Goal: Information Seeking & Learning: Check status

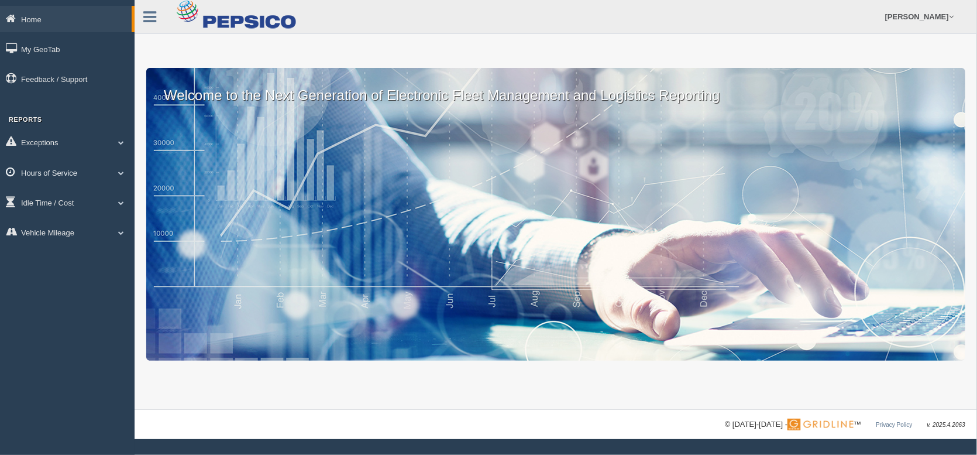
click at [121, 171] on span at bounding box center [121, 173] width 15 height 6
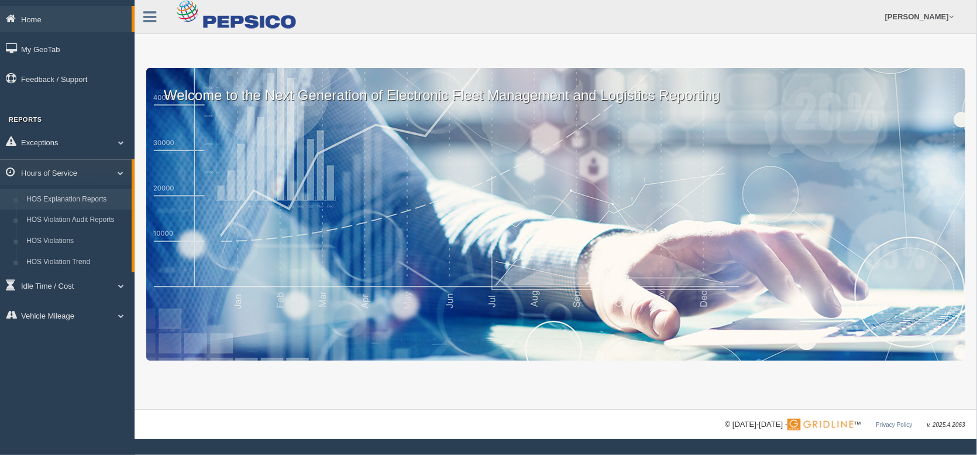
click at [101, 194] on link "HOS Explanation Reports" at bounding box center [76, 199] width 111 height 21
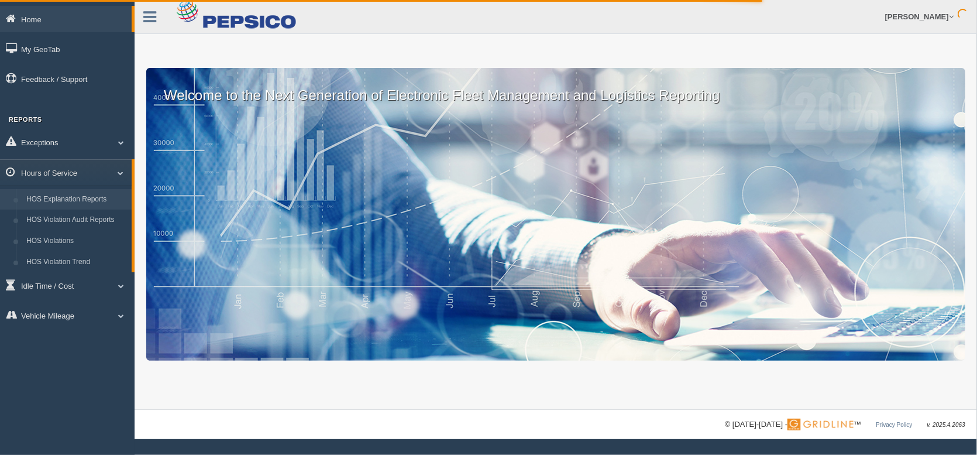
click at [105, 198] on link "HOS Explanation Reports" at bounding box center [76, 199] width 111 height 21
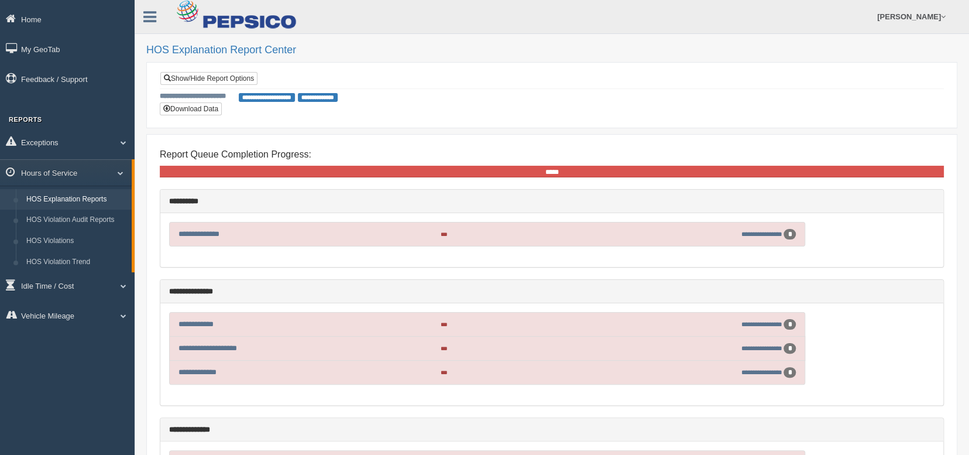
click at [275, 97] on span "**********" at bounding box center [267, 97] width 56 height 9
click at [232, 79] on link "Show/Hide Report Options" at bounding box center [208, 78] width 97 height 13
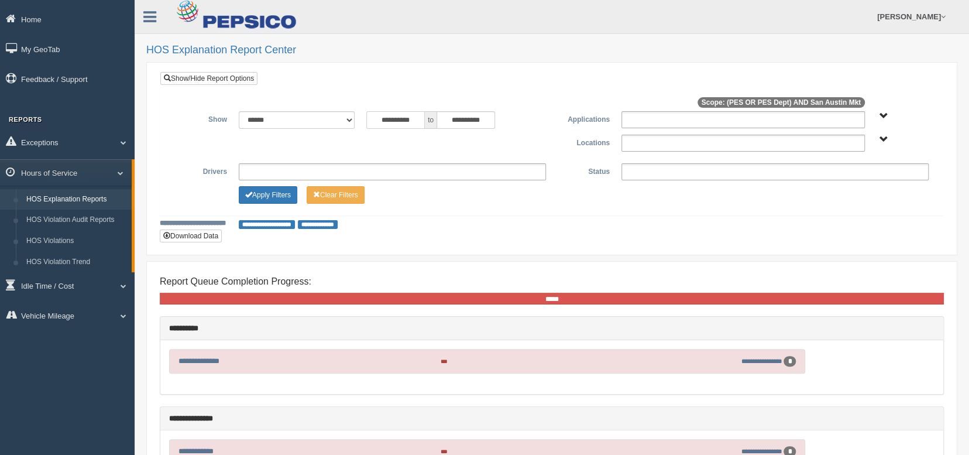
click at [386, 118] on input "**********" at bounding box center [395, 120] width 59 height 18
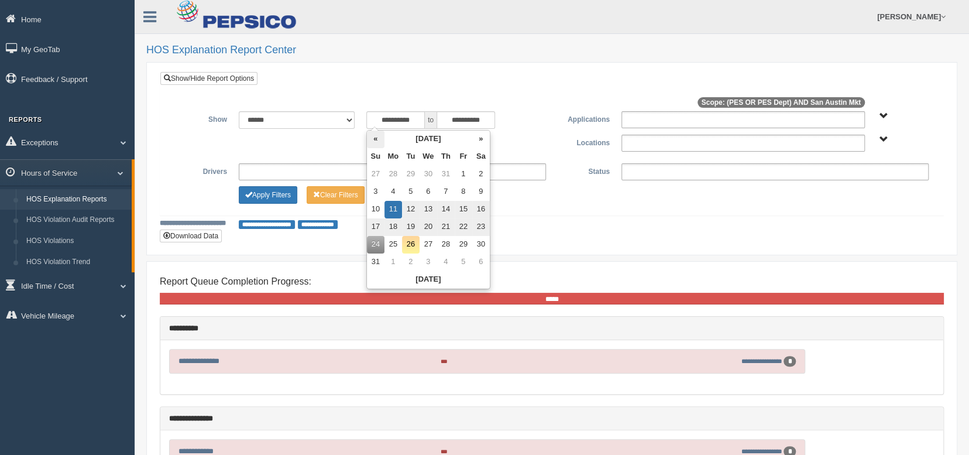
click at [377, 140] on th "«" at bounding box center [376, 140] width 18 height 18
click at [379, 140] on th "«" at bounding box center [376, 140] width 18 height 18
click at [378, 189] on td "1" at bounding box center [376, 192] width 18 height 18
type input "**********"
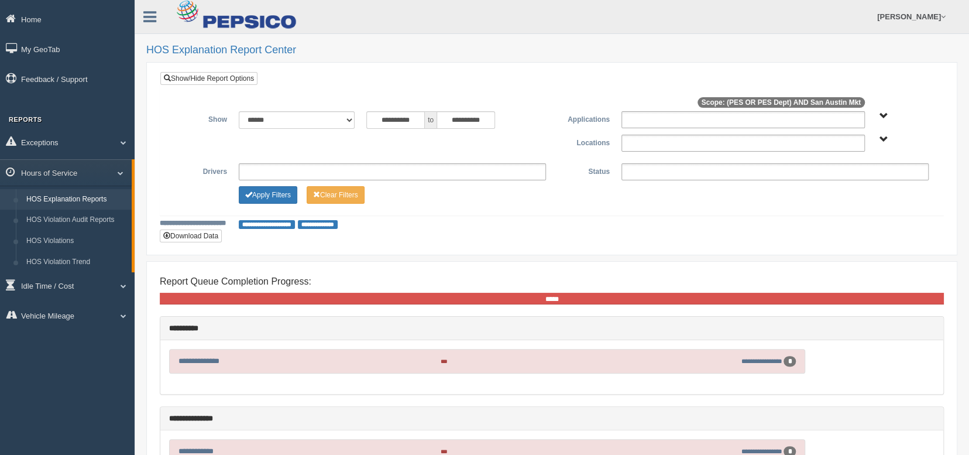
click at [545, 218] on div "**********" at bounding box center [552, 223] width 784 height 11
click at [880, 114] on span "PES PES Dept" at bounding box center [884, 116] width 9 height 9
click at [835, 160] on button "PES" at bounding box center [834, 158] width 21 height 13
click at [835, 167] on button "PES Dept" at bounding box center [843, 173] width 38 height 13
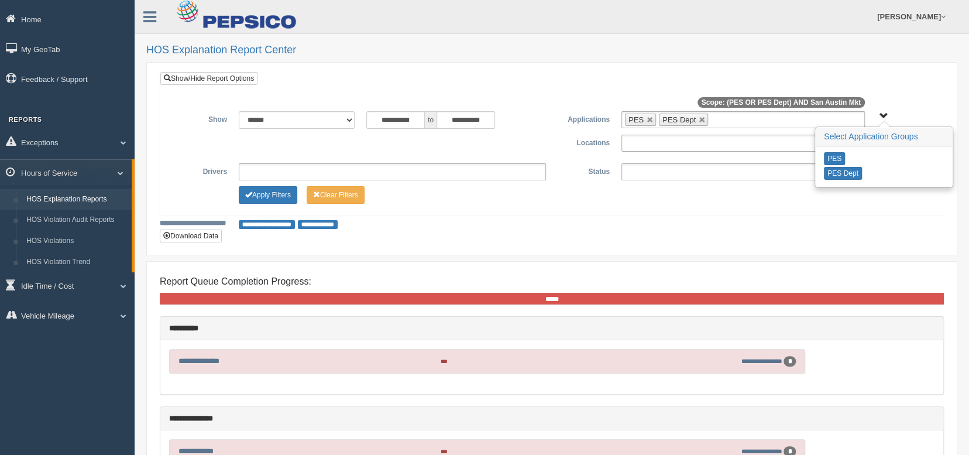
click at [738, 201] on div "**********" at bounding box center [552, 158] width 766 height 95
click at [926, 107] on div at bounding box center [552, 104] width 766 height 15
click at [881, 116] on span "PES PES Dept" at bounding box center [884, 116] width 9 height 9
click at [878, 136] on div "San Austin Mkt" at bounding box center [903, 139] width 52 height 9
click at [881, 136] on span "San Austin Mkt" at bounding box center [884, 139] width 9 height 9
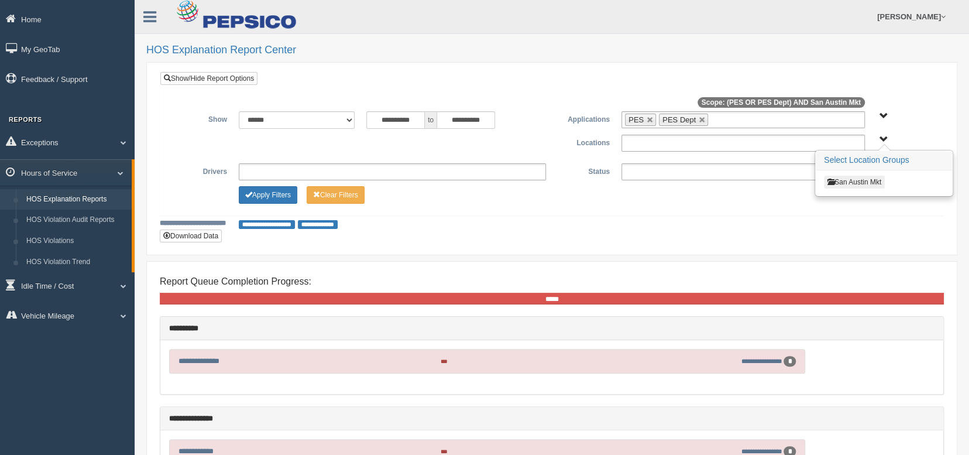
click at [842, 178] on button "San Austin Mkt" at bounding box center [854, 182] width 61 height 13
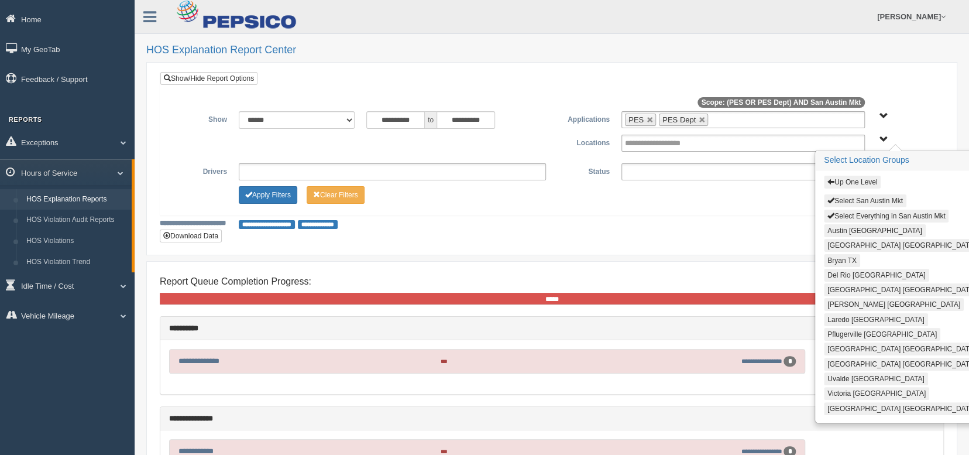
click at [846, 342] on button "San Antonio TX" at bounding box center [901, 348] width 155 height 13
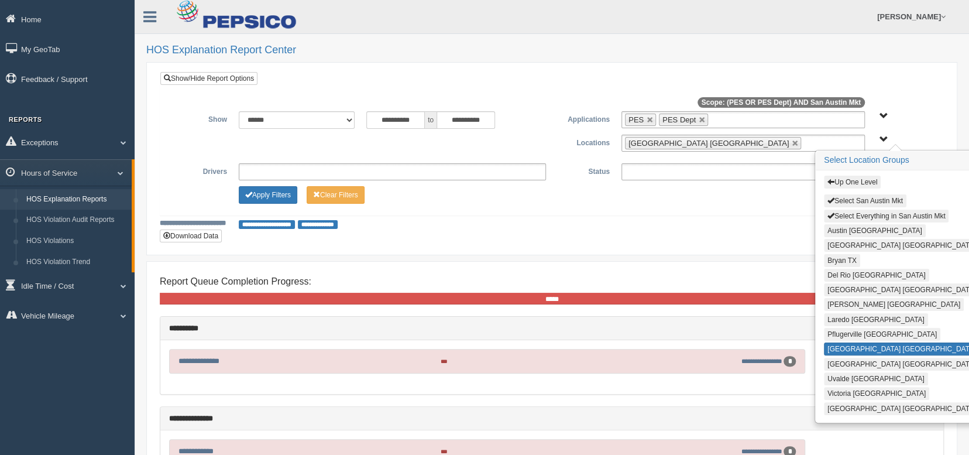
click at [755, 198] on div "Apply Filters Clear Filters" at bounding box center [552, 193] width 766 height 14
click at [929, 137] on div "Up One Level Select San Austin Mkt Select Everything in San Austin Mkt Austin T…" at bounding box center [903, 139] width 64 height 9
click at [883, 140] on span "Up One Level Select San Austin Mkt Select Everything in San Austin Mkt Austin T…" at bounding box center [884, 139] width 9 height 9
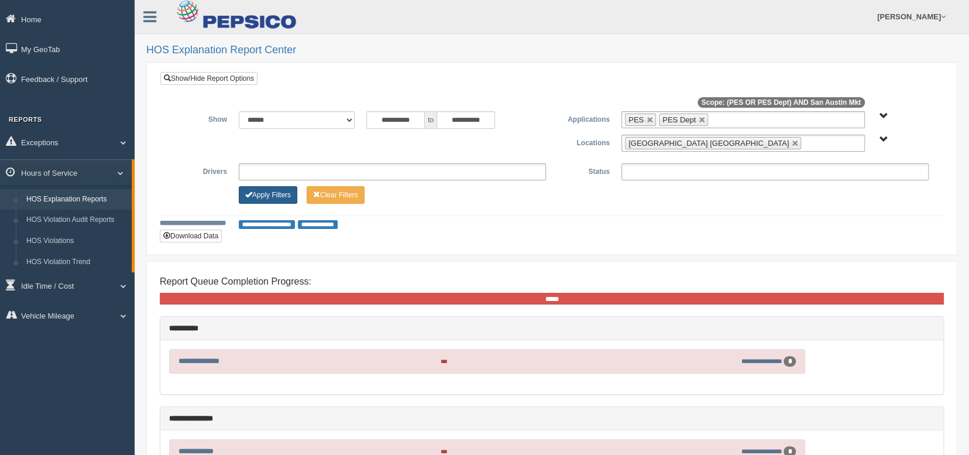
click at [287, 198] on button "Apply Filters" at bounding box center [268, 195] width 59 height 18
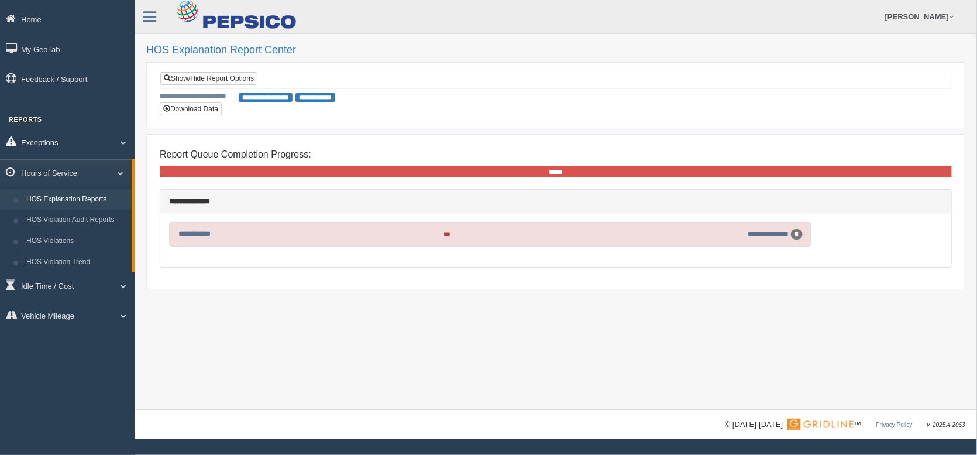
click at [125, 143] on span at bounding box center [118, 142] width 15 height 6
click at [122, 314] on span at bounding box center [118, 316] width 15 height 6
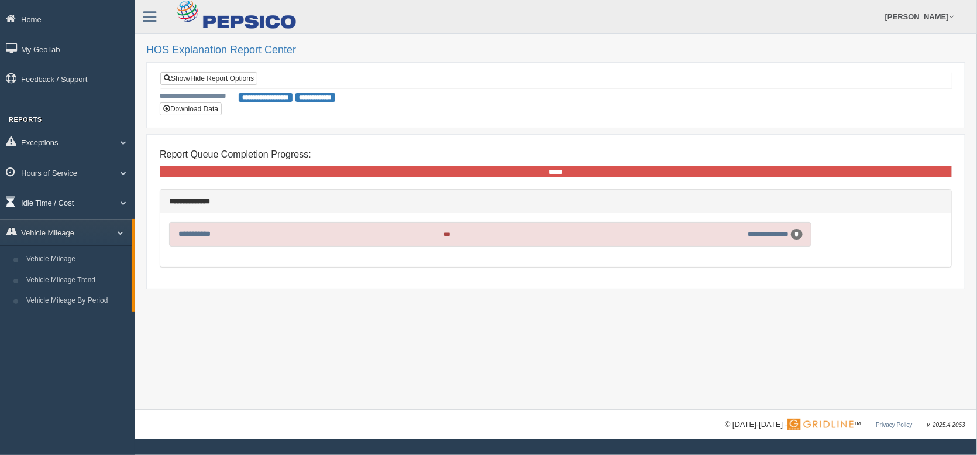
click at [124, 200] on span at bounding box center [118, 203] width 15 height 6
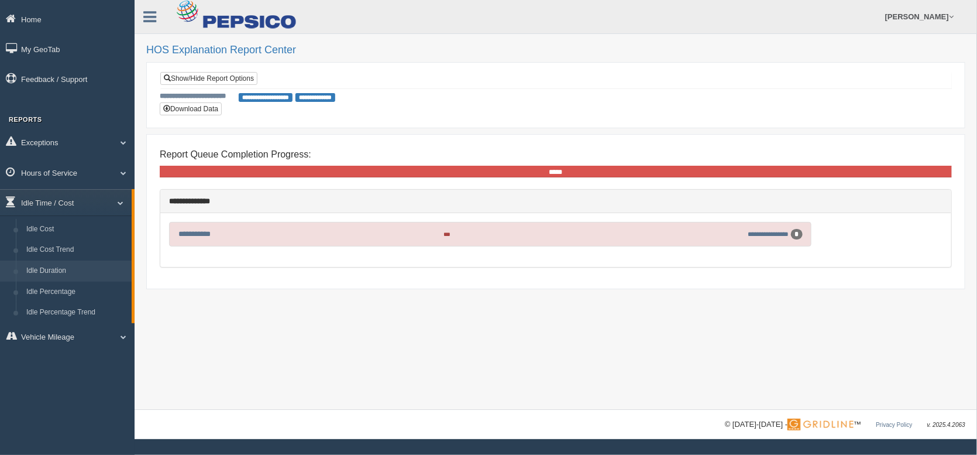
click at [42, 272] on link "Idle Duration" at bounding box center [76, 270] width 111 height 21
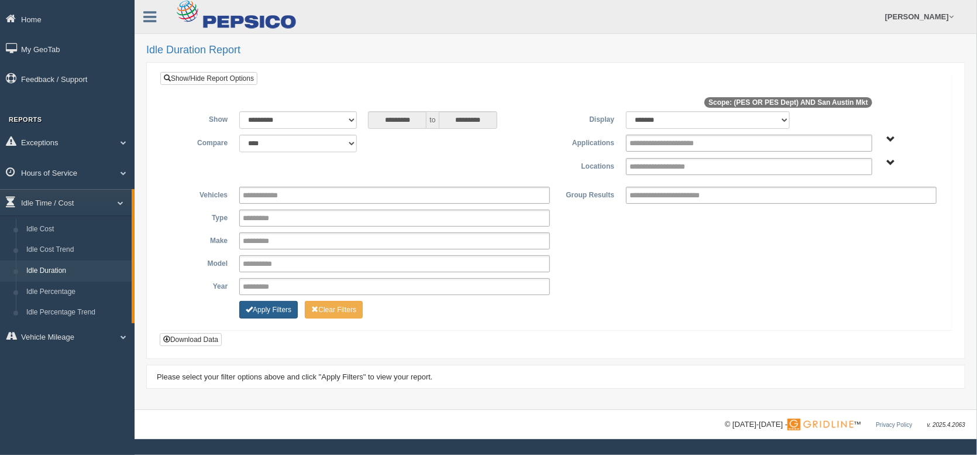
click at [289, 307] on button "Apply Filters" at bounding box center [268, 310] width 59 height 18
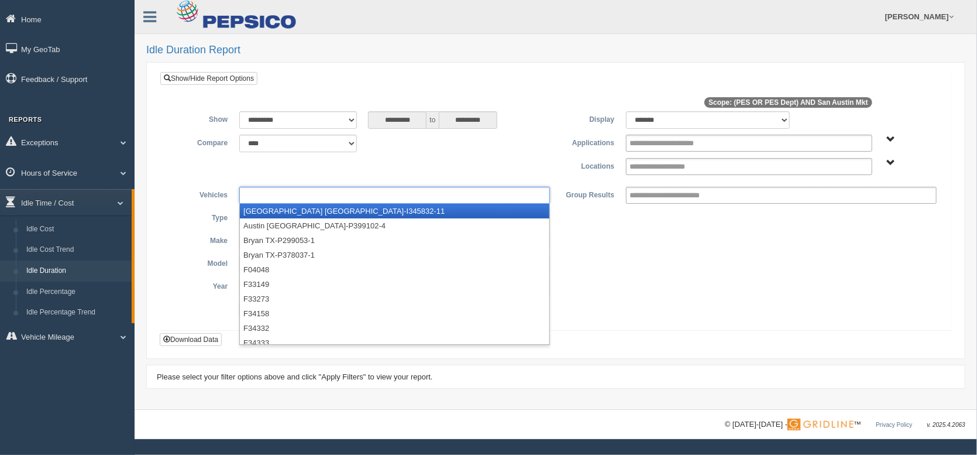
click at [273, 196] on input "text" at bounding box center [269, 195] width 53 height 15
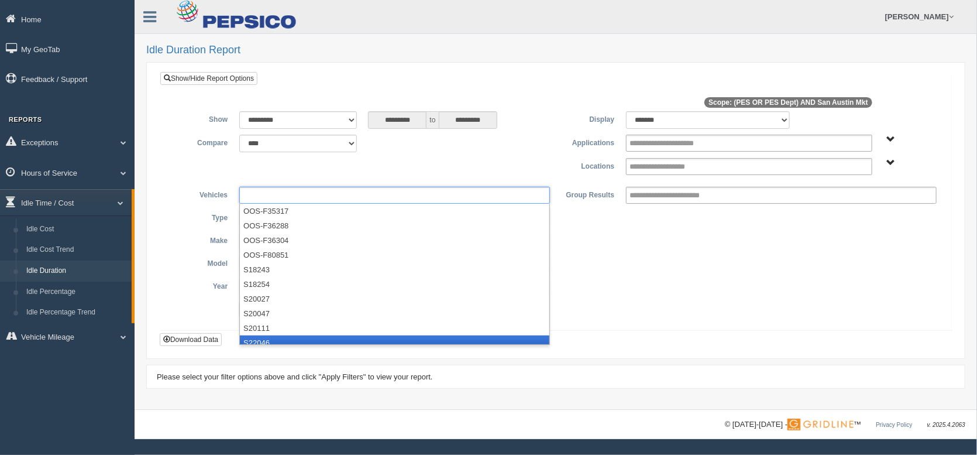
scroll to position [761, 0]
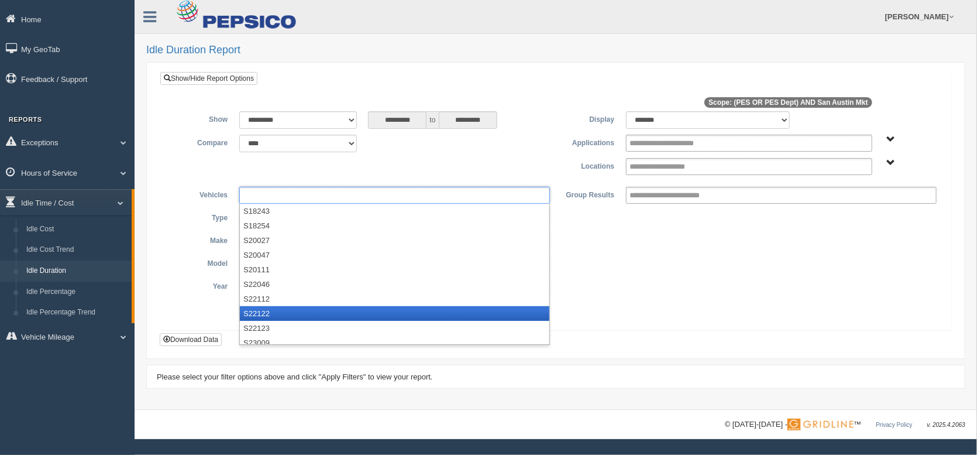
click at [275, 313] on li "S22122" at bounding box center [395, 313] width 310 height 15
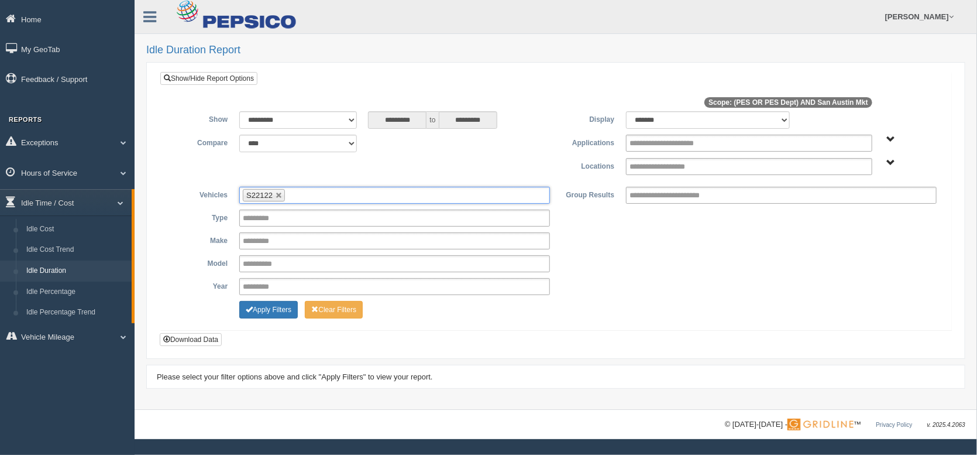
click at [310, 190] on ul "S22122" at bounding box center [394, 195] width 311 height 17
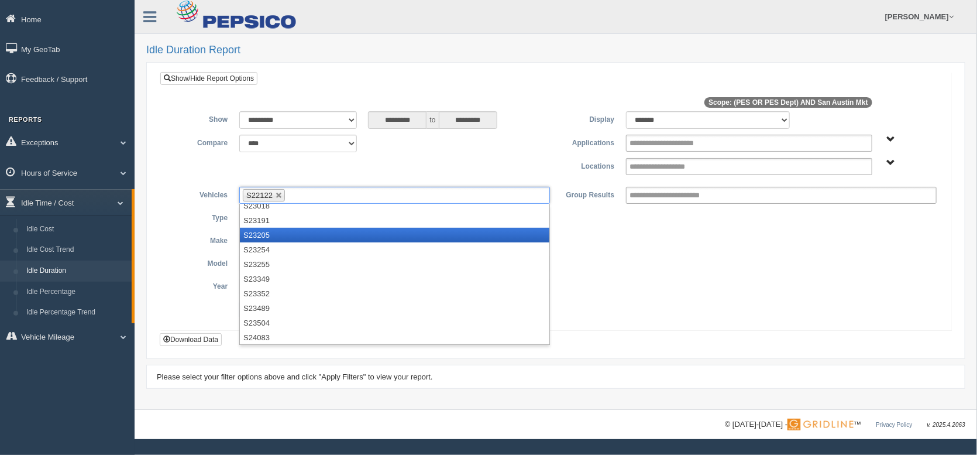
scroll to position [839, 0]
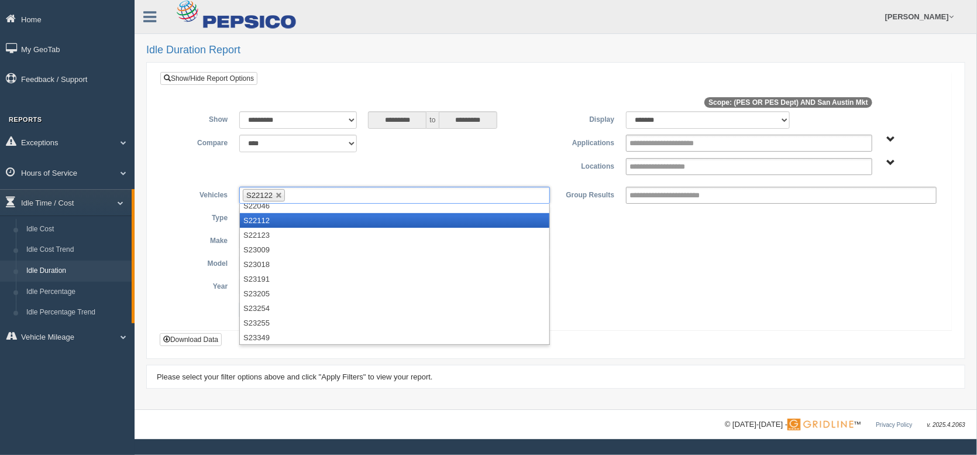
click at [273, 216] on li "S22112" at bounding box center [395, 220] width 310 height 15
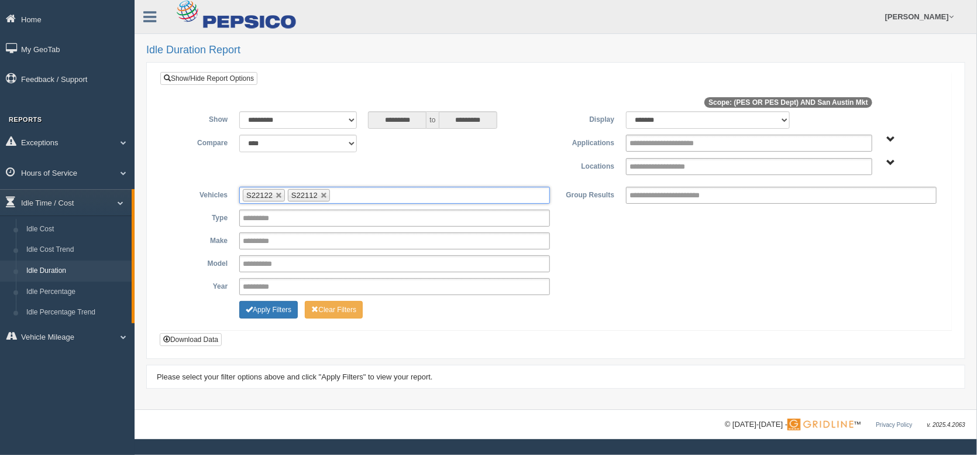
click at [346, 198] on input "text" at bounding box center [340, 195] width 15 height 15
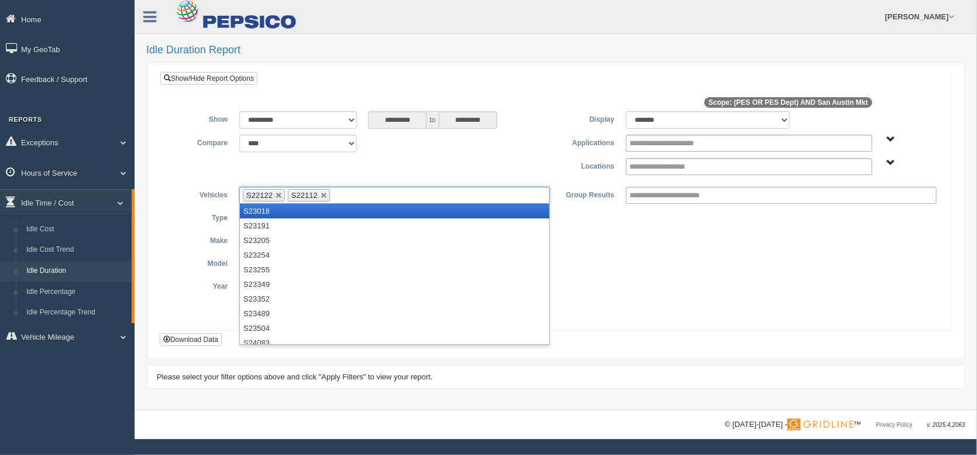
scroll to position [819, 0]
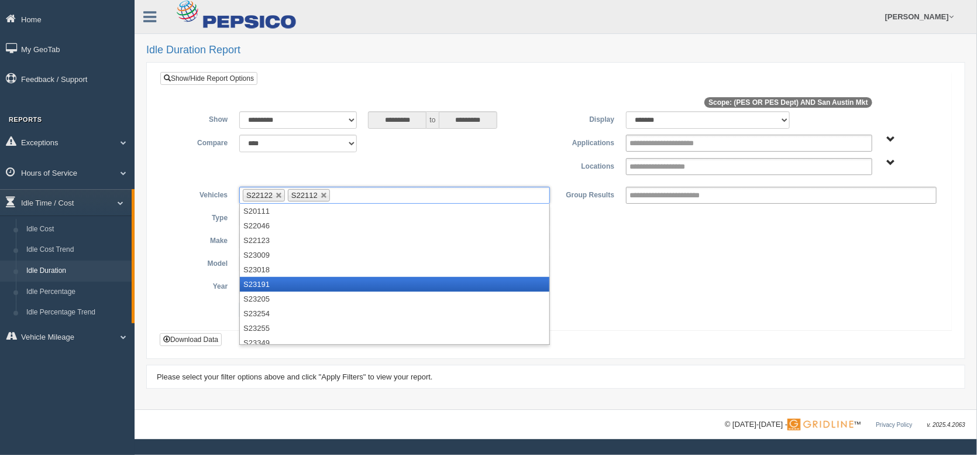
click at [276, 284] on li "S23191" at bounding box center [395, 284] width 310 height 15
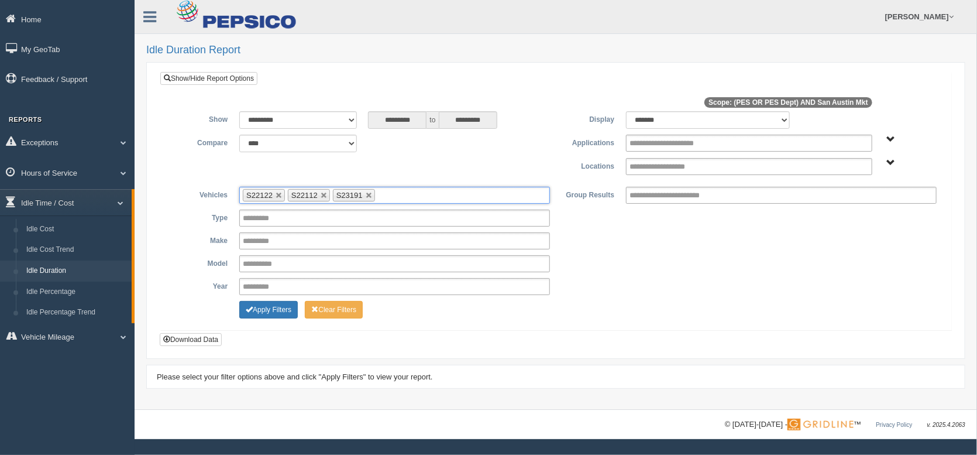
click at [386, 197] on input "text" at bounding box center [385, 195] width 15 height 15
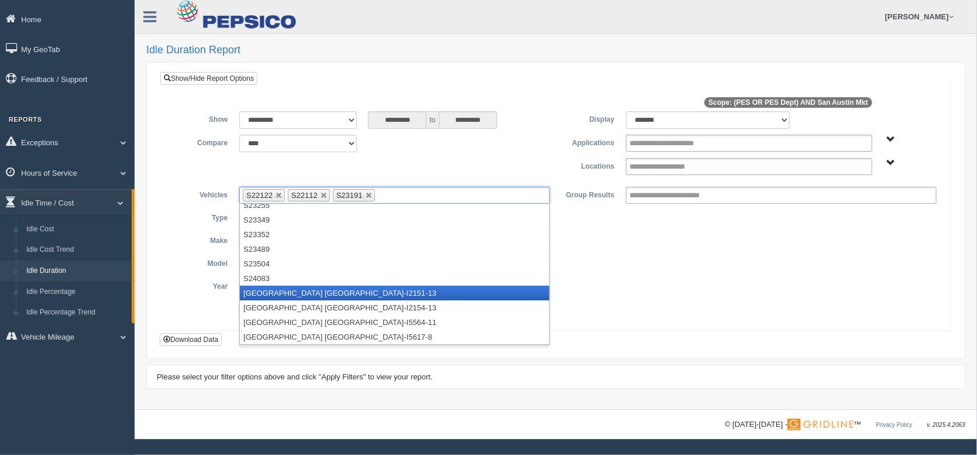
scroll to position [811, 0]
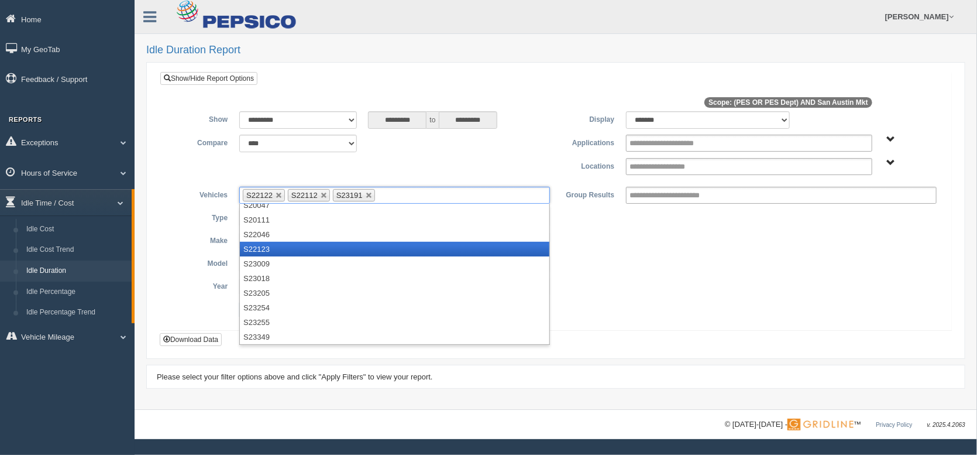
click at [280, 250] on li "S22123" at bounding box center [395, 249] width 310 height 15
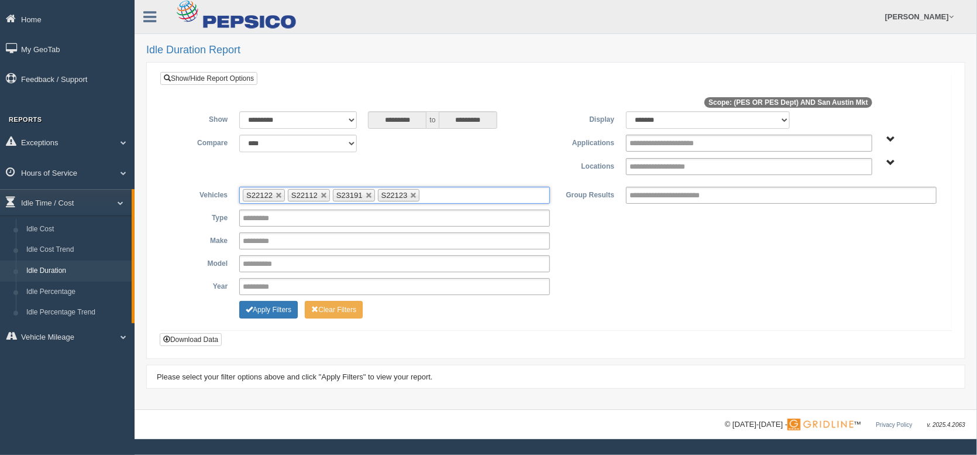
click at [457, 194] on ul "S22122 S22112 S23191 S22123" at bounding box center [394, 195] width 311 height 17
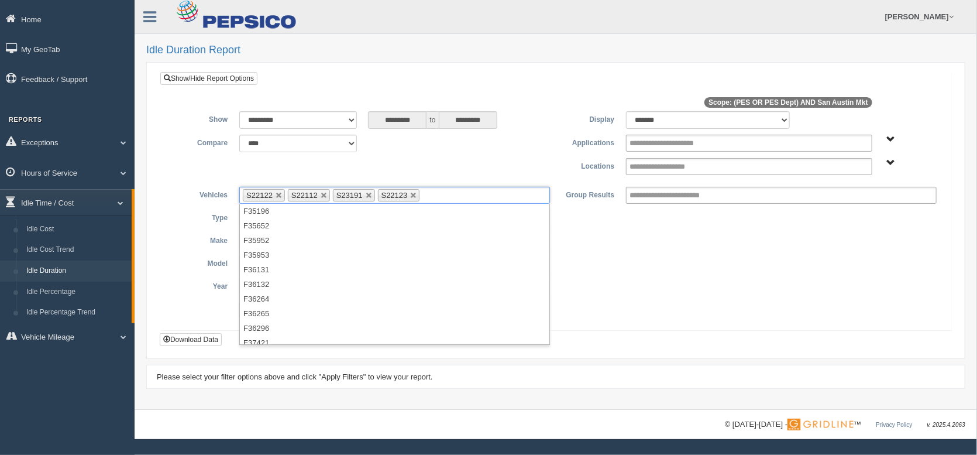
scroll to position [234, 0]
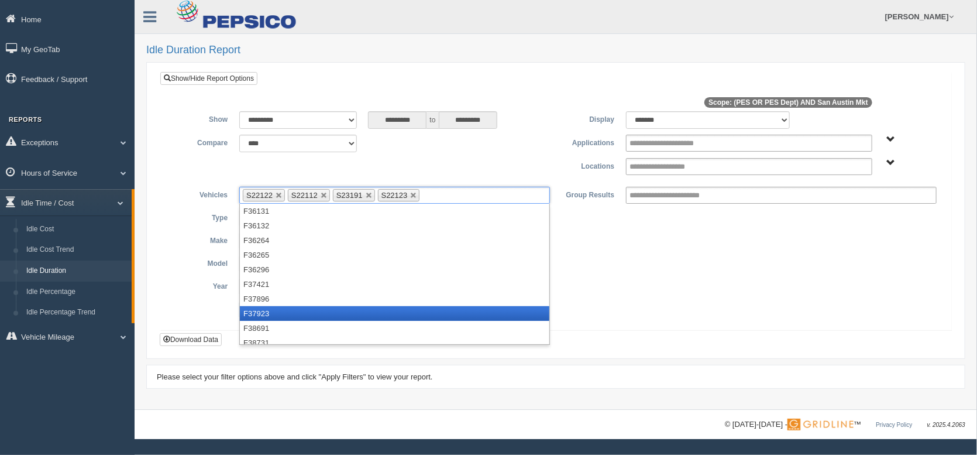
click at [280, 312] on li "F37923" at bounding box center [395, 313] width 310 height 15
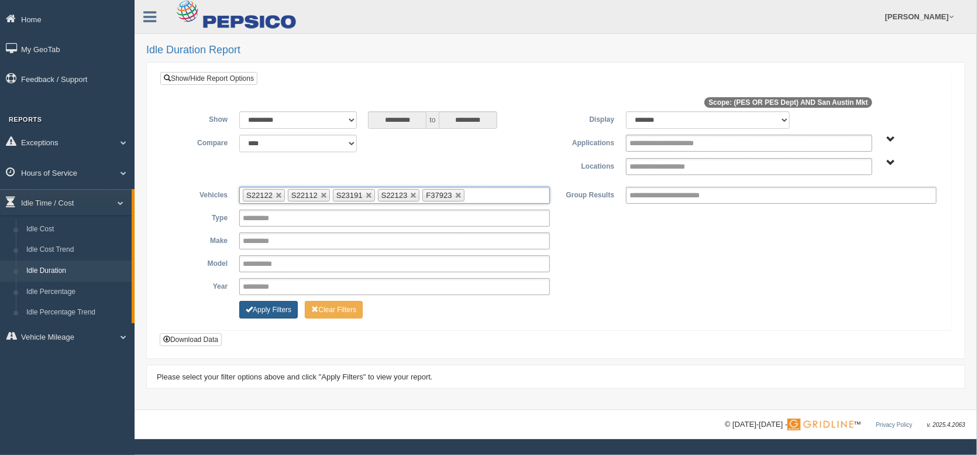
click at [288, 305] on button "Apply Filters" at bounding box center [268, 310] width 59 height 18
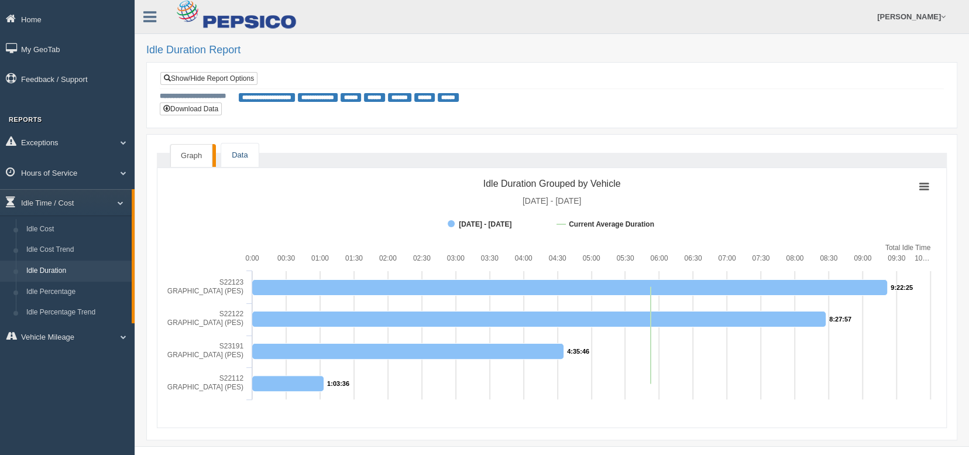
click at [242, 160] on link "Data" at bounding box center [239, 155] width 37 height 24
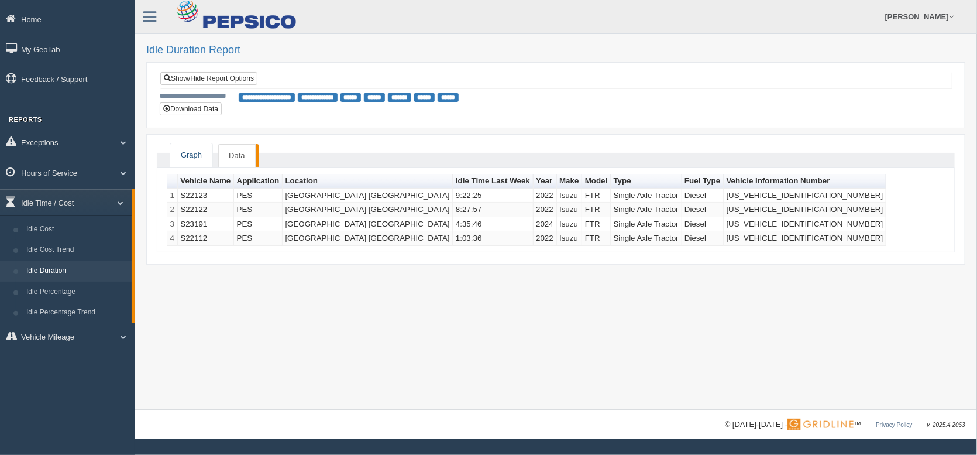
click at [195, 152] on link "Graph" at bounding box center [191, 155] width 42 height 24
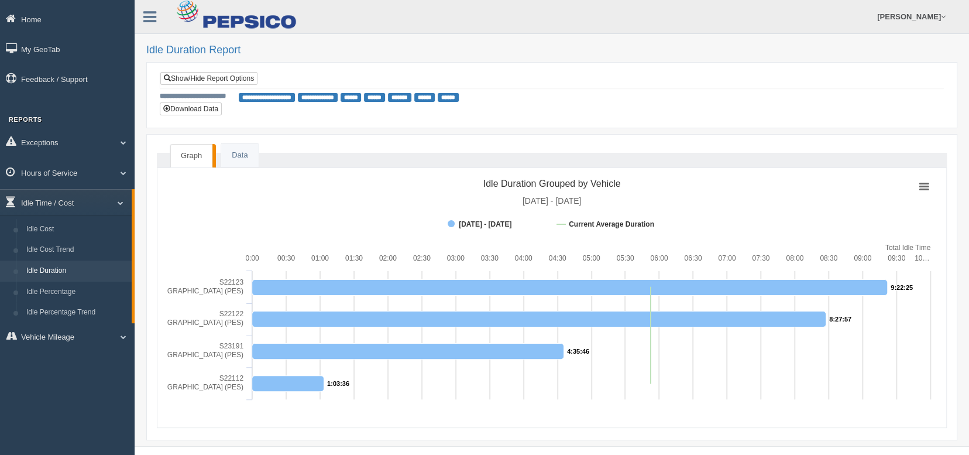
scroll to position [31, 0]
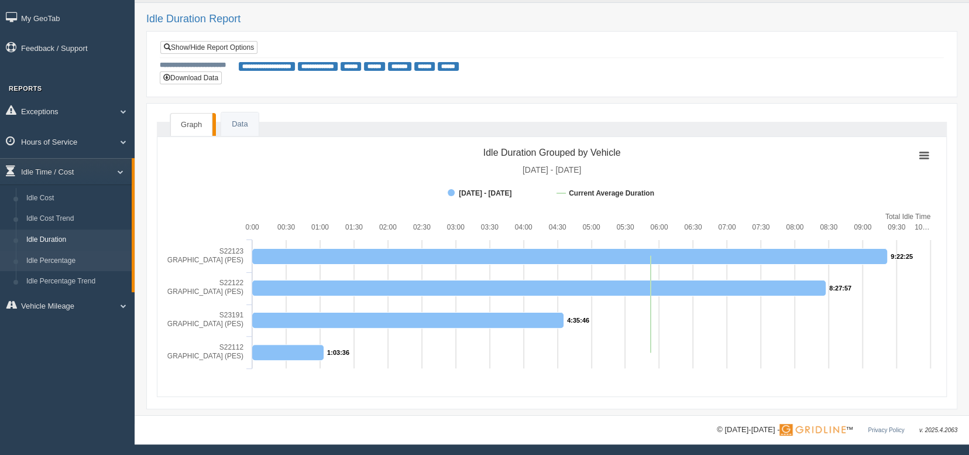
click at [70, 259] on link "Idle Percentage" at bounding box center [76, 260] width 111 height 21
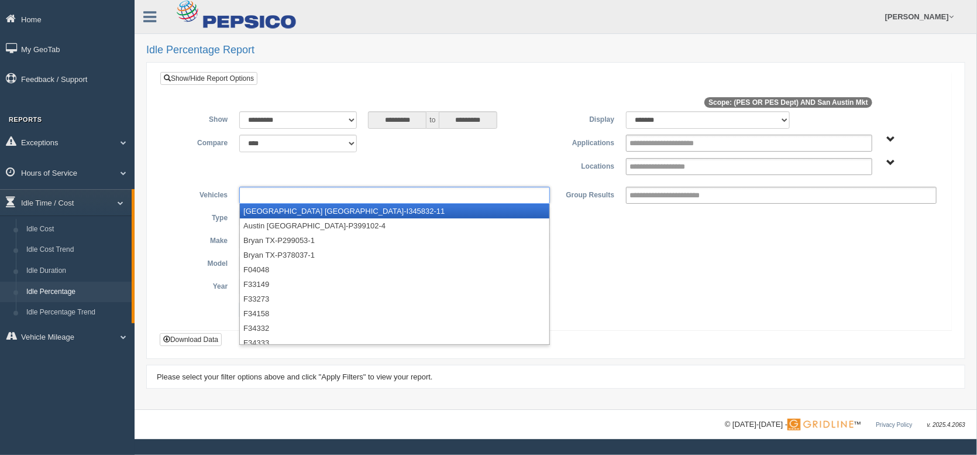
click at [283, 192] on input "text" at bounding box center [269, 195] width 53 height 15
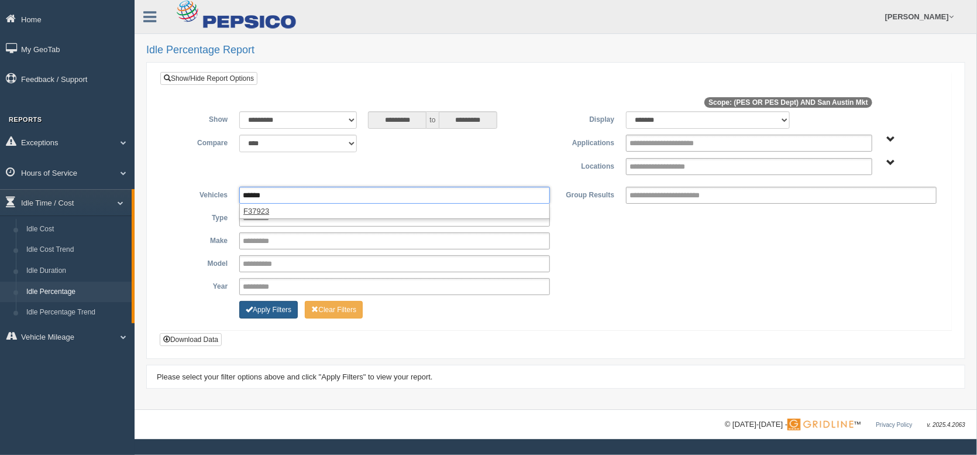
click at [273, 307] on button "Apply Filters" at bounding box center [268, 310] width 59 height 18
type input "**********"
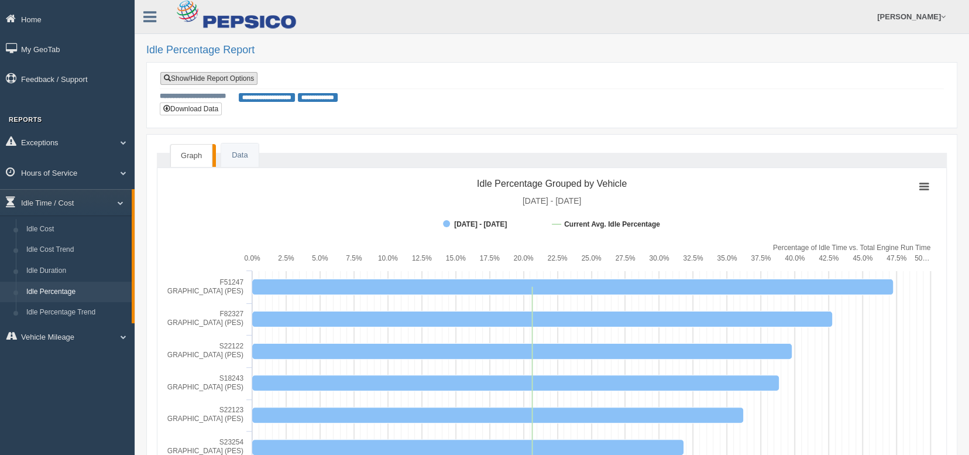
click at [246, 74] on link "Show/Hide Report Options" at bounding box center [208, 78] width 97 height 13
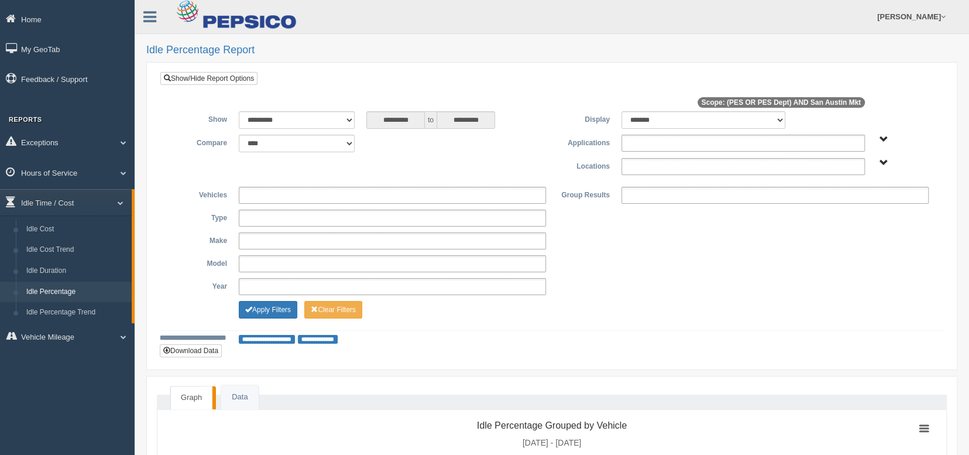
click at [249, 199] on ul at bounding box center [392, 195] width 307 height 17
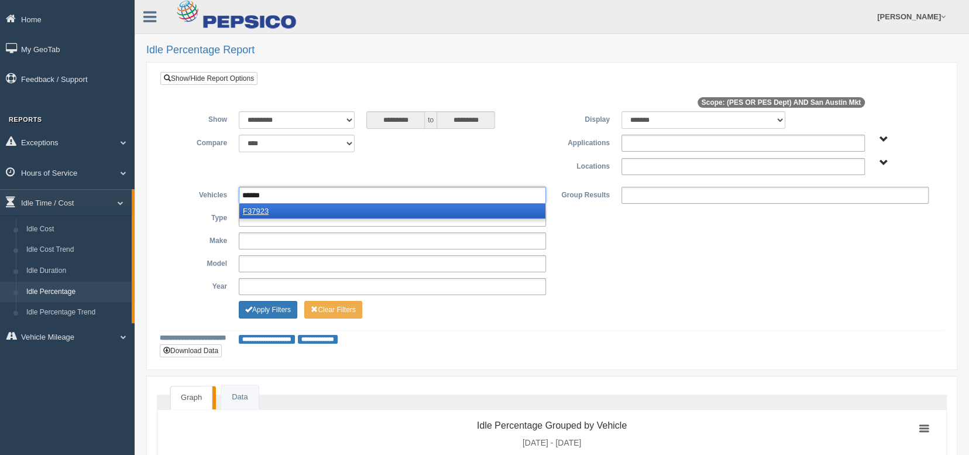
type input "******"
click at [258, 210] on em "F37923" at bounding box center [256, 211] width 26 height 9
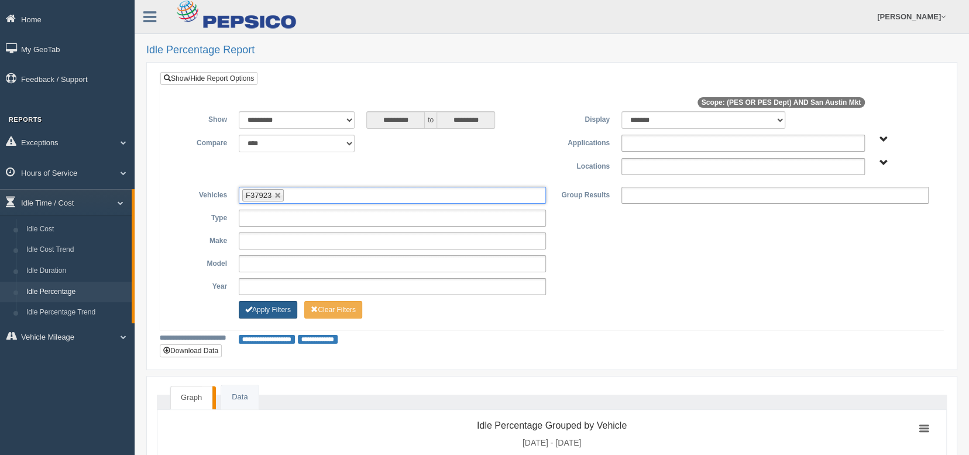
click at [283, 313] on button "Apply Filters" at bounding box center [268, 310] width 59 height 18
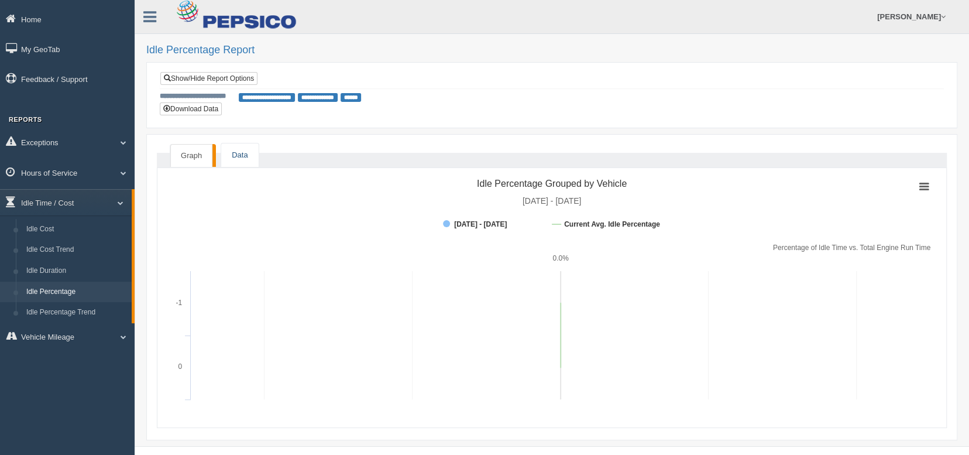
click at [243, 156] on link "Data" at bounding box center [239, 155] width 37 height 24
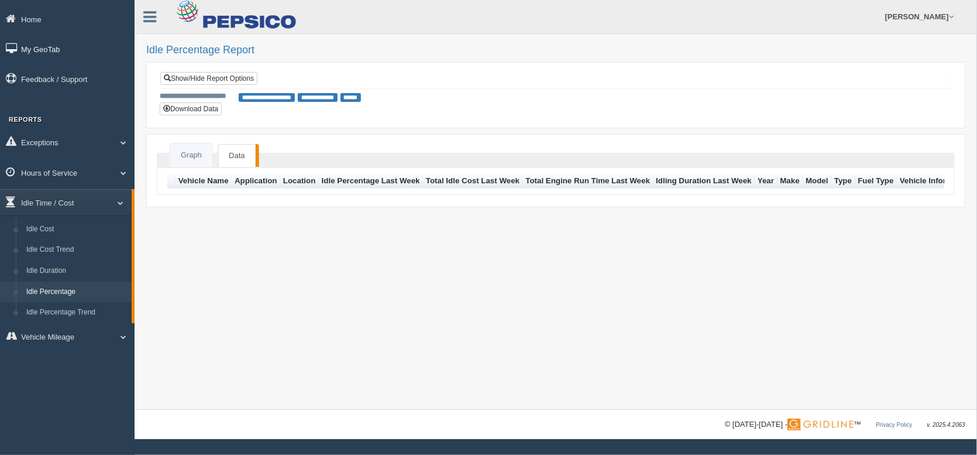
click at [54, 54] on link "My GeoTab" at bounding box center [67, 49] width 135 height 26
